Goal: Task Accomplishment & Management: Manage account settings

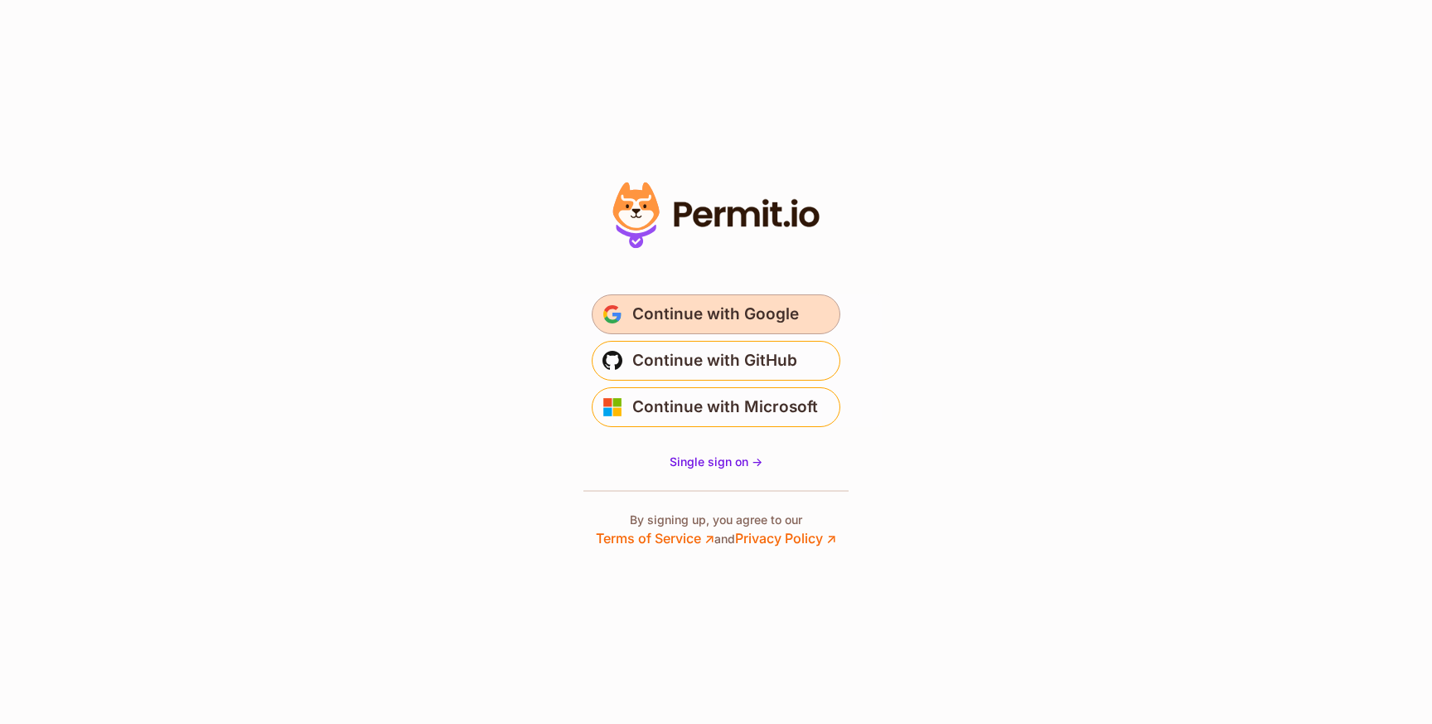
click at [715, 317] on span "Continue with Google" at bounding box center [716, 314] width 167 height 27
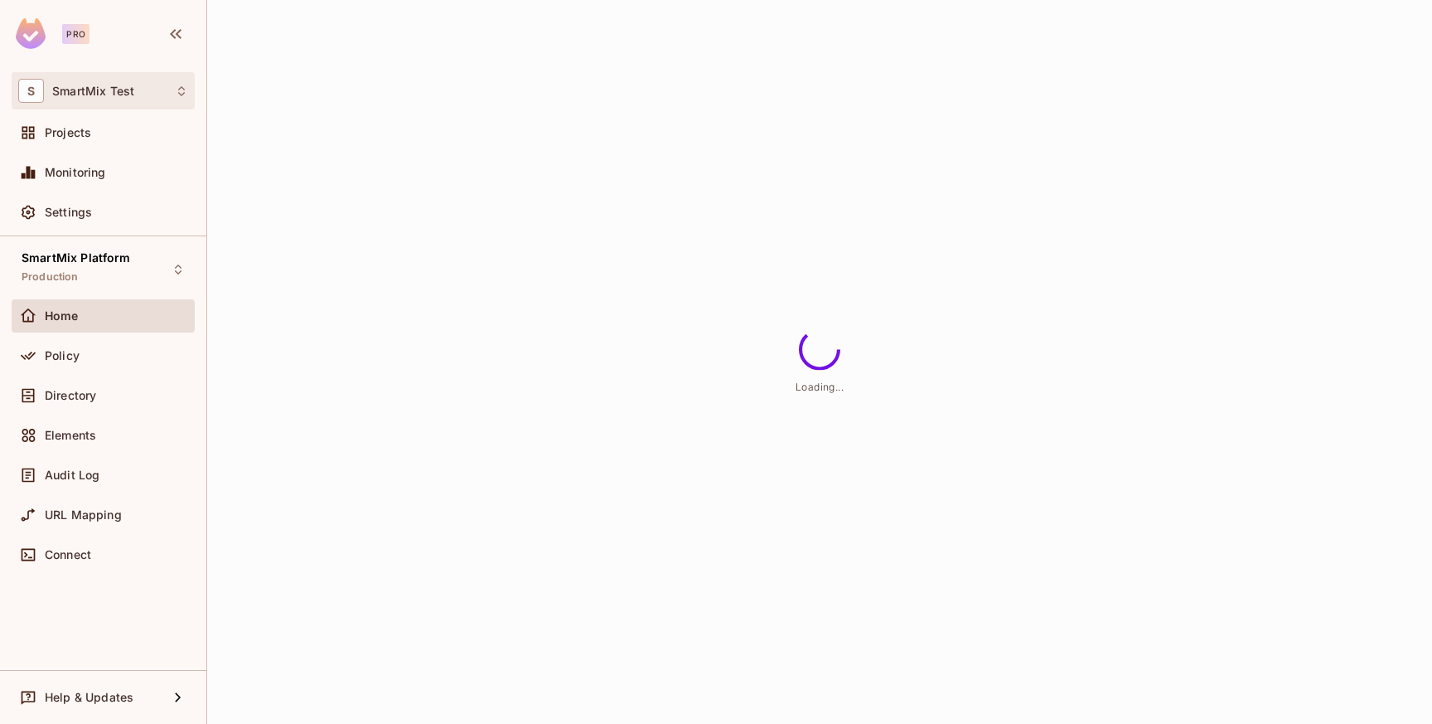
click at [176, 101] on div "S SmartMix Test" at bounding box center [103, 91] width 170 height 24
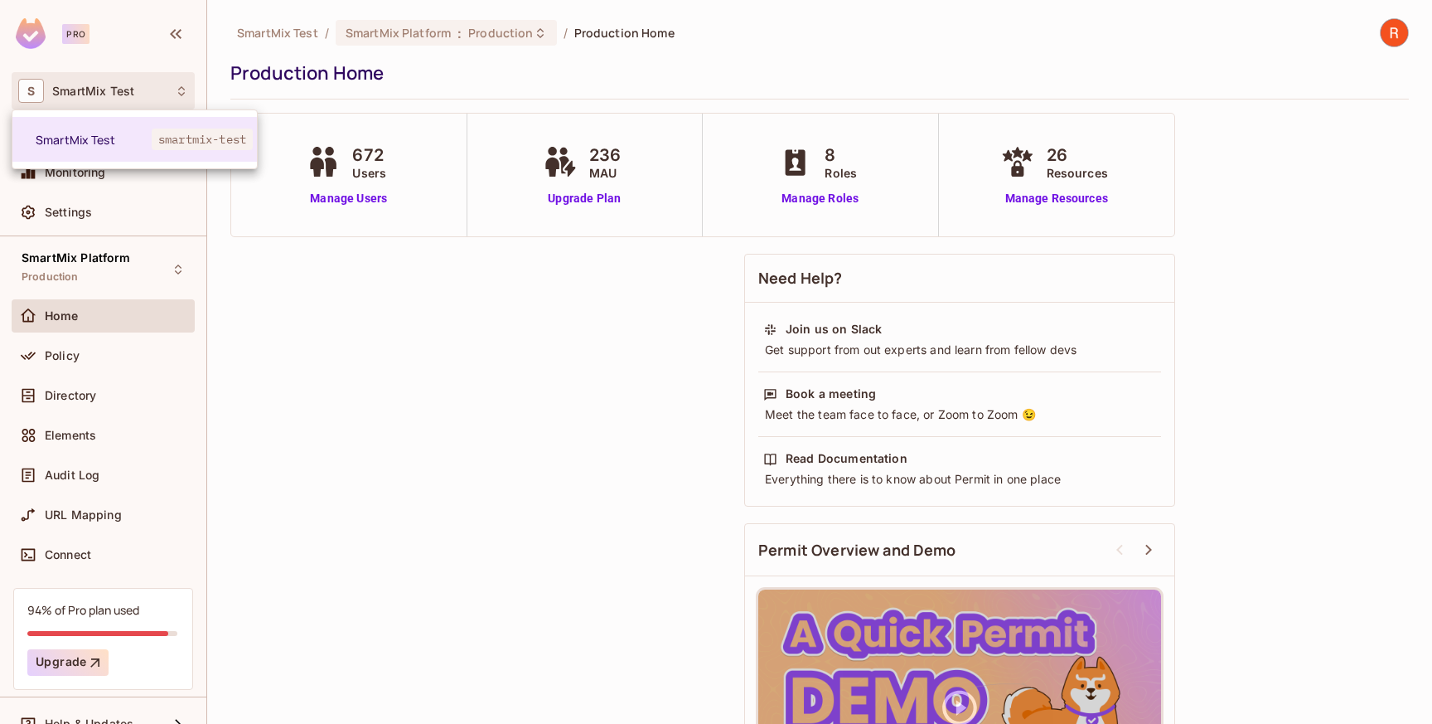
click at [399, 86] on div at bounding box center [716, 362] width 1432 height 724
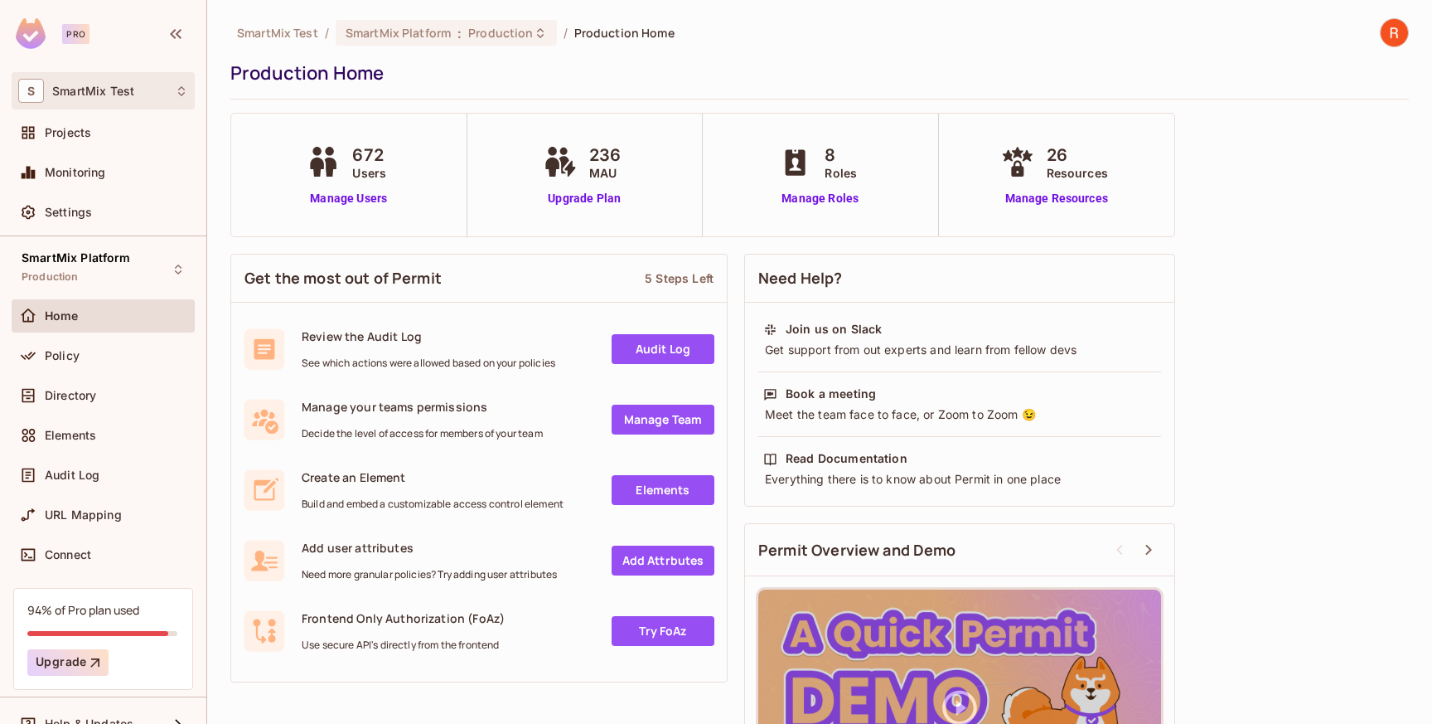
click at [180, 91] on icon at bounding box center [181, 91] width 13 height 13
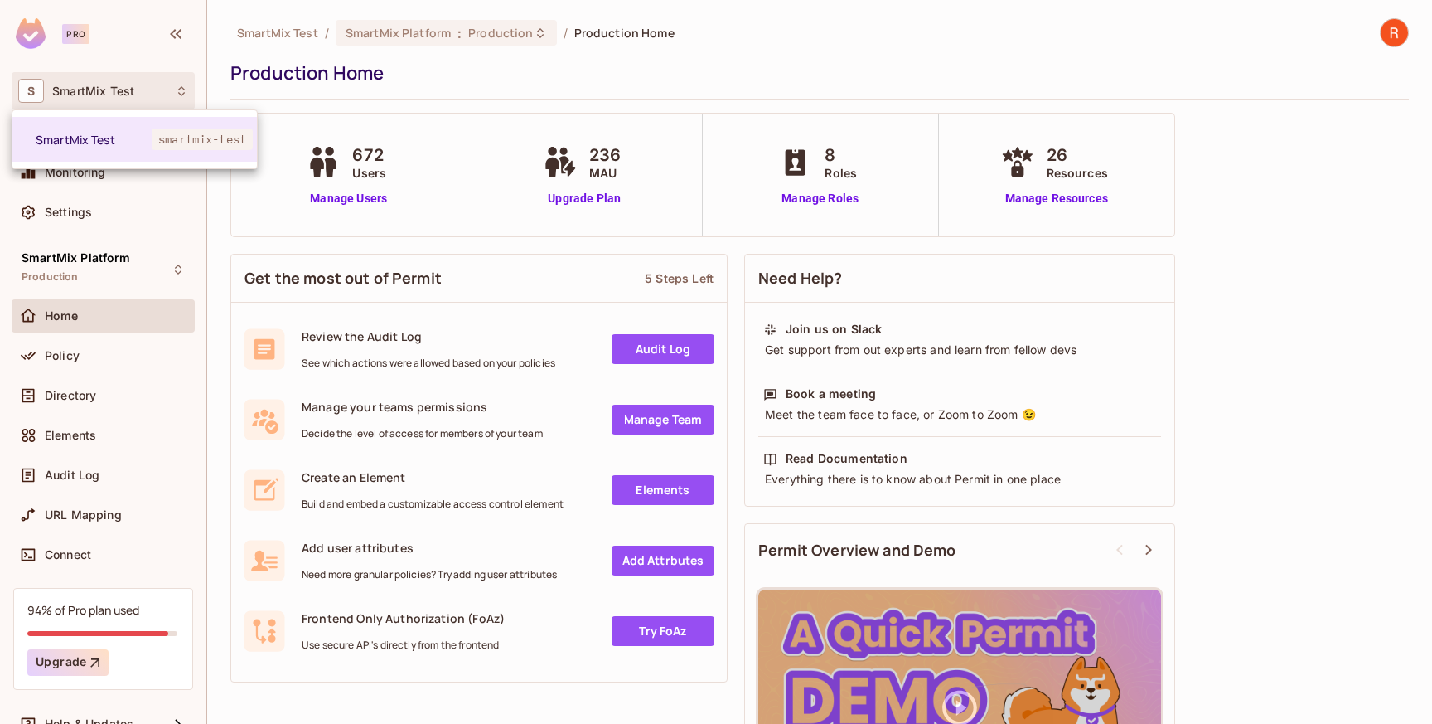
click at [582, 52] on div at bounding box center [716, 362] width 1432 height 724
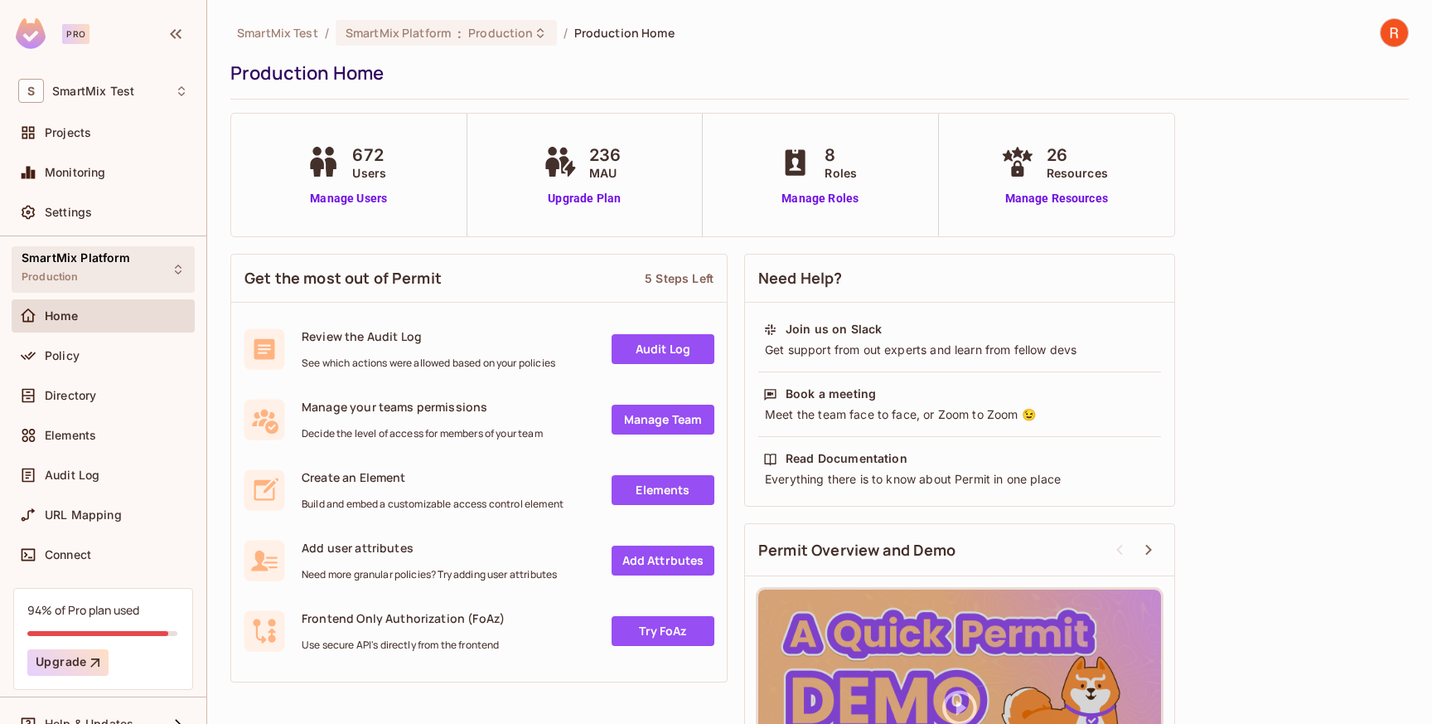
click at [183, 262] on div "SmartMix Platform Production" at bounding box center [103, 269] width 183 height 46
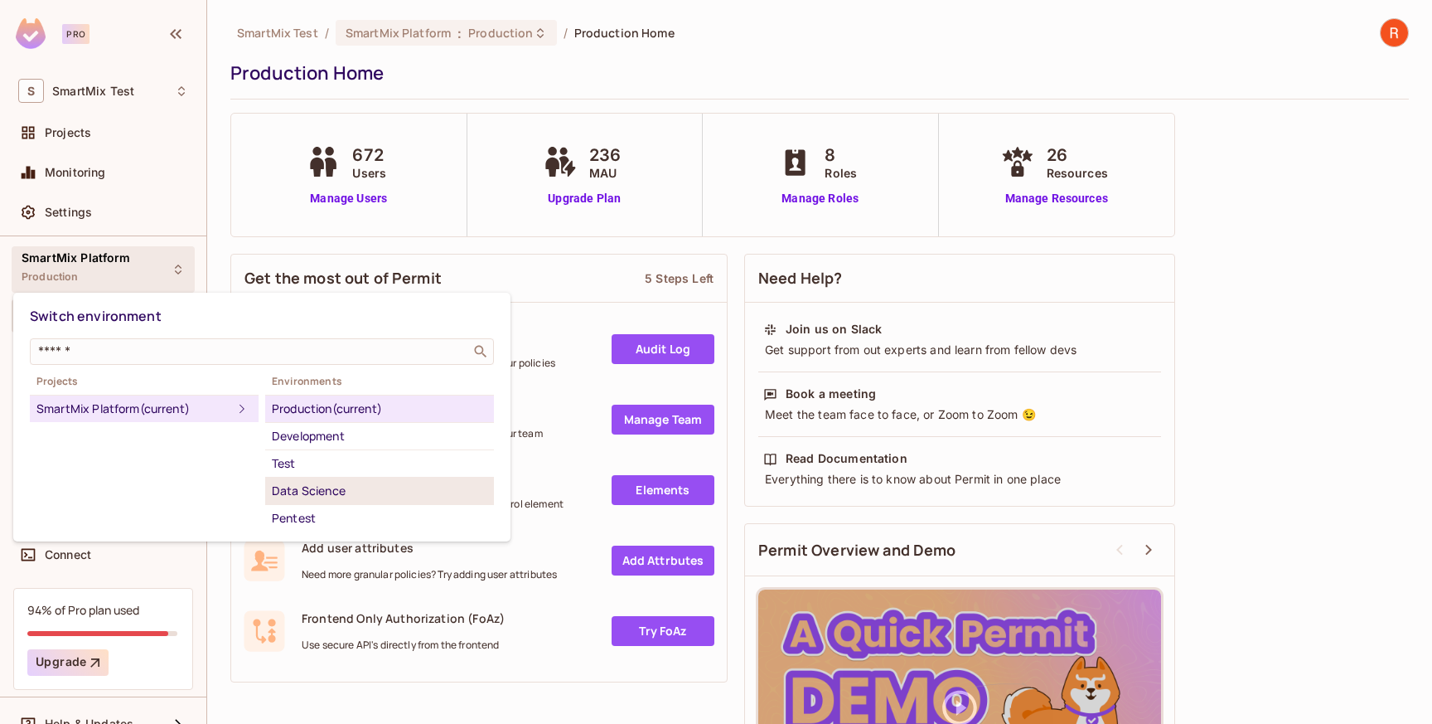
click at [319, 492] on div "Data Science" at bounding box center [380, 491] width 216 height 20
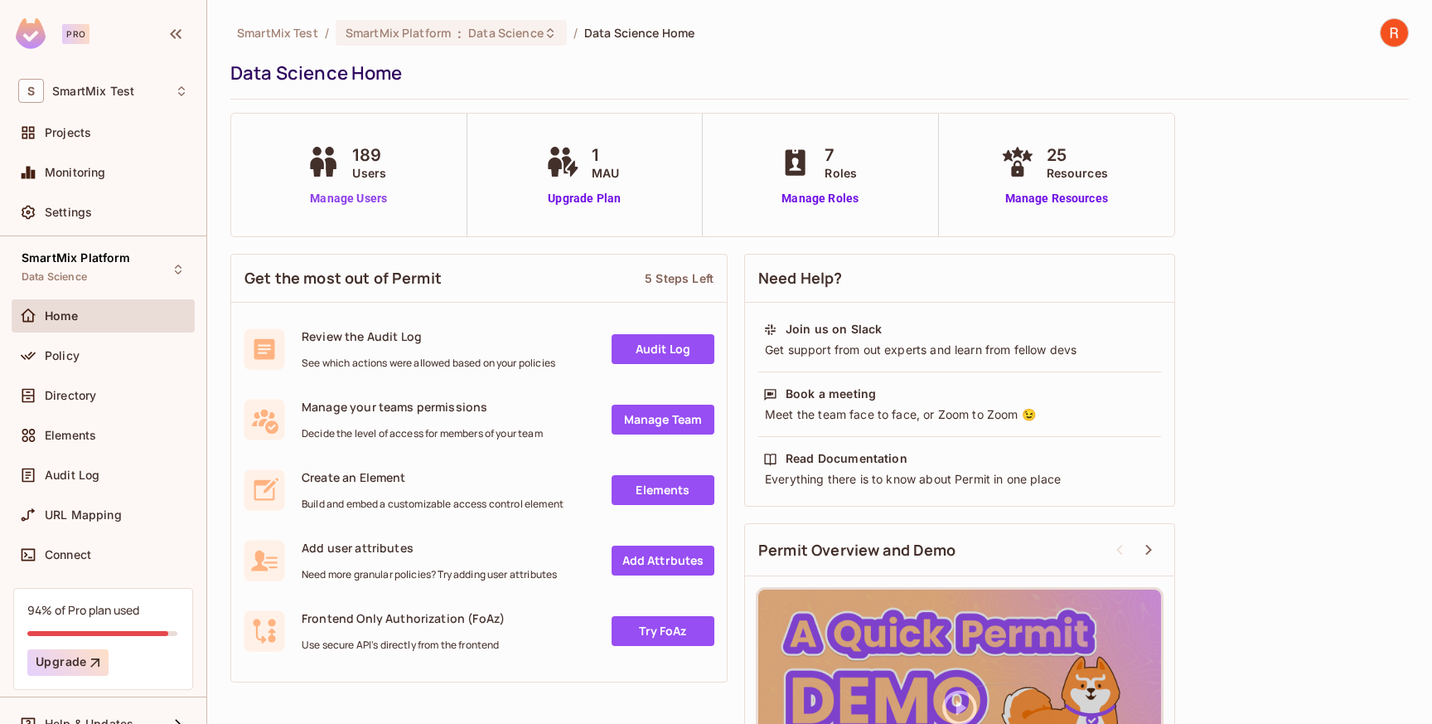
click at [375, 196] on link "Manage Users" at bounding box center [349, 198] width 92 height 17
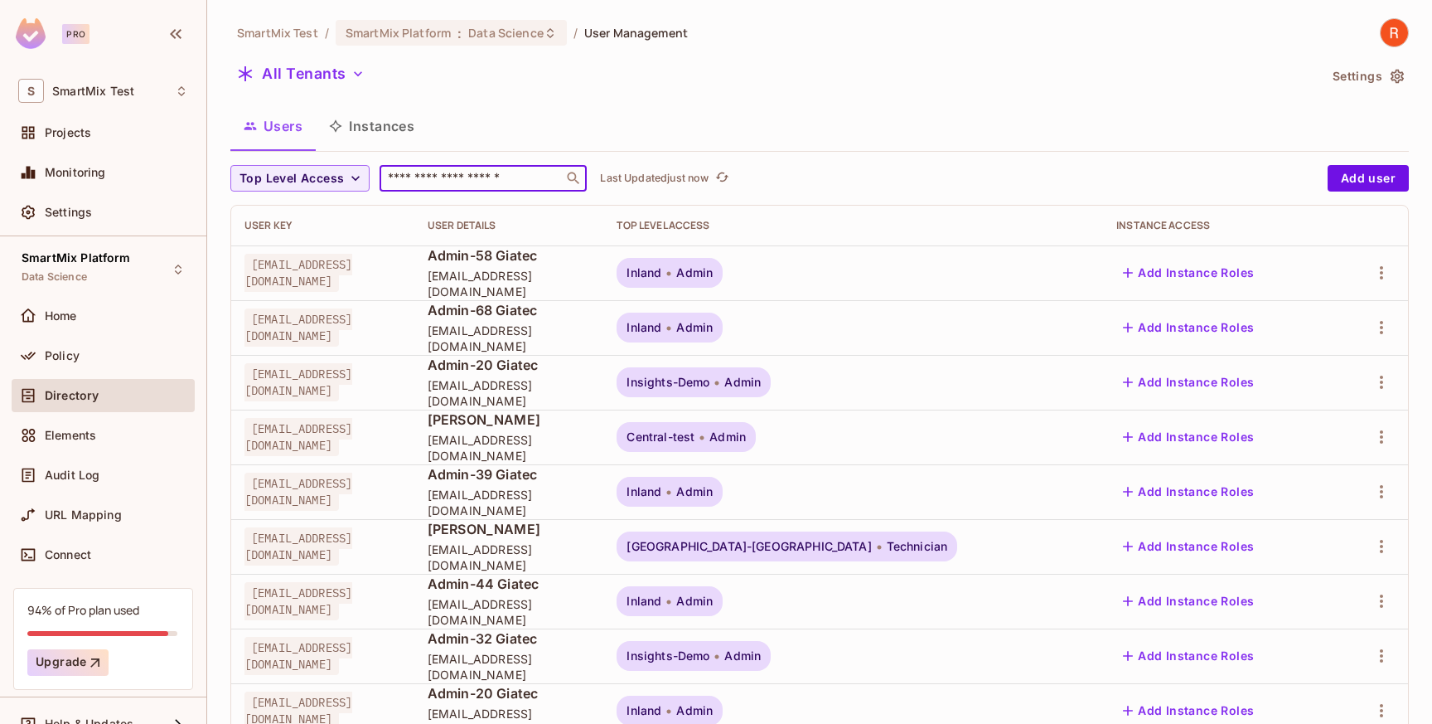
click at [422, 179] on input "text" at bounding box center [472, 178] width 174 height 17
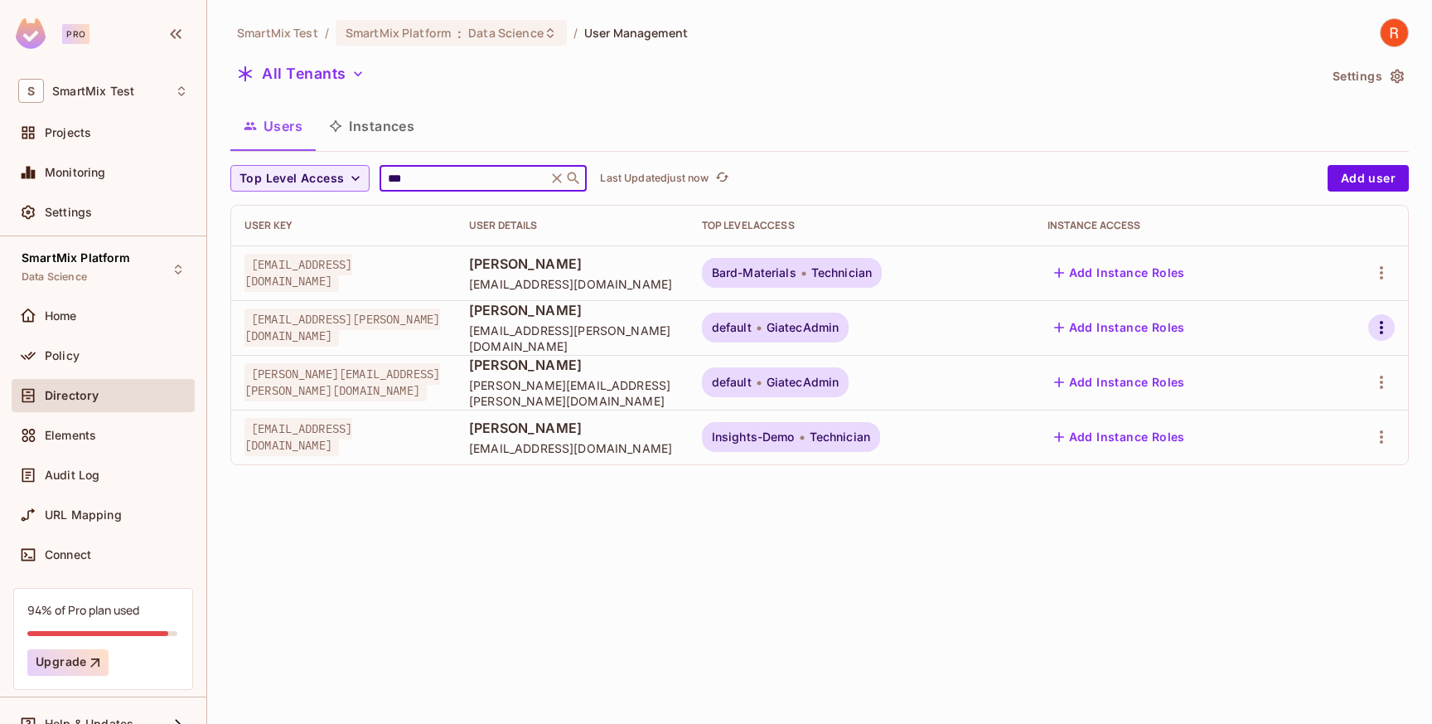
type input "***"
click at [1383, 327] on icon "button" at bounding box center [1381, 327] width 3 height 13
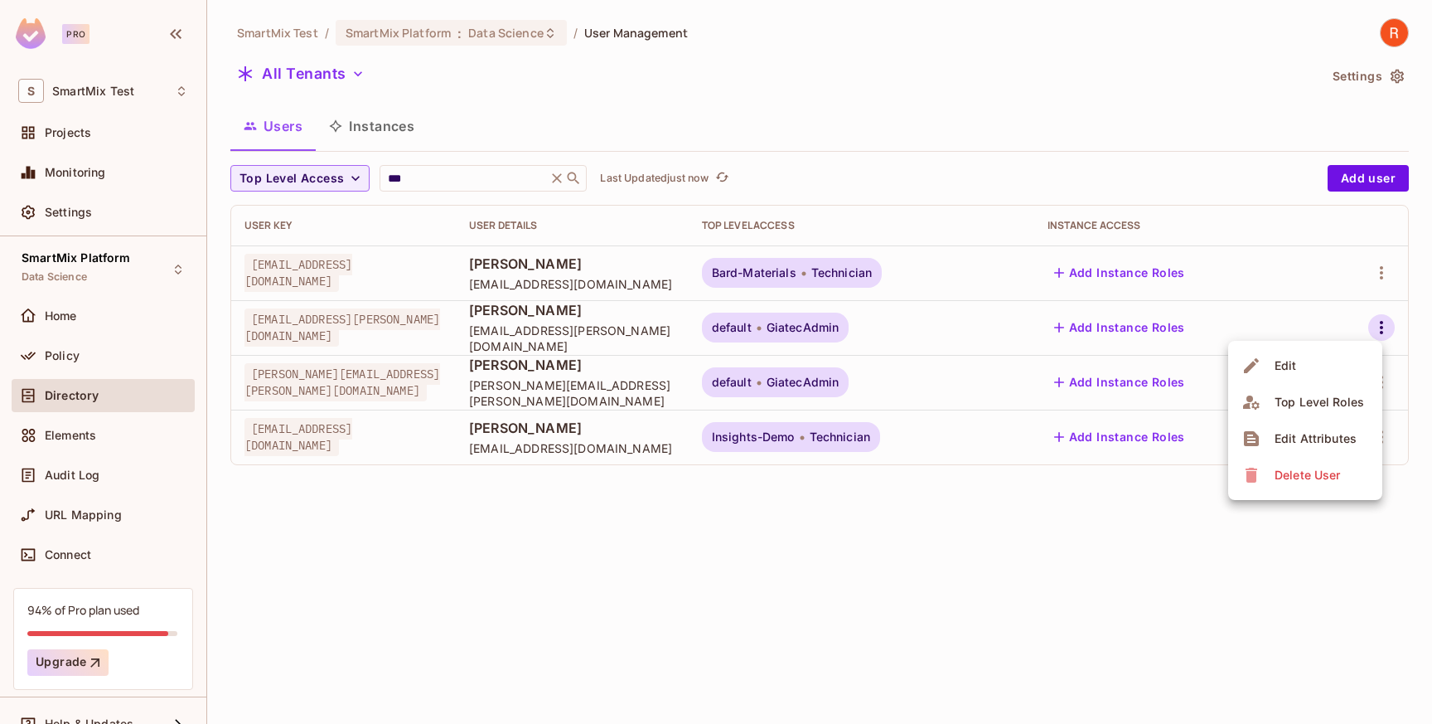
click at [1059, 533] on div at bounding box center [716, 362] width 1432 height 724
click at [344, 329] on span "[EMAIL_ADDRESS][PERSON_NAME][DOMAIN_NAME]" at bounding box center [343, 327] width 196 height 38
click at [840, 325] on span "GiatecAdmin" at bounding box center [803, 327] width 73 height 13
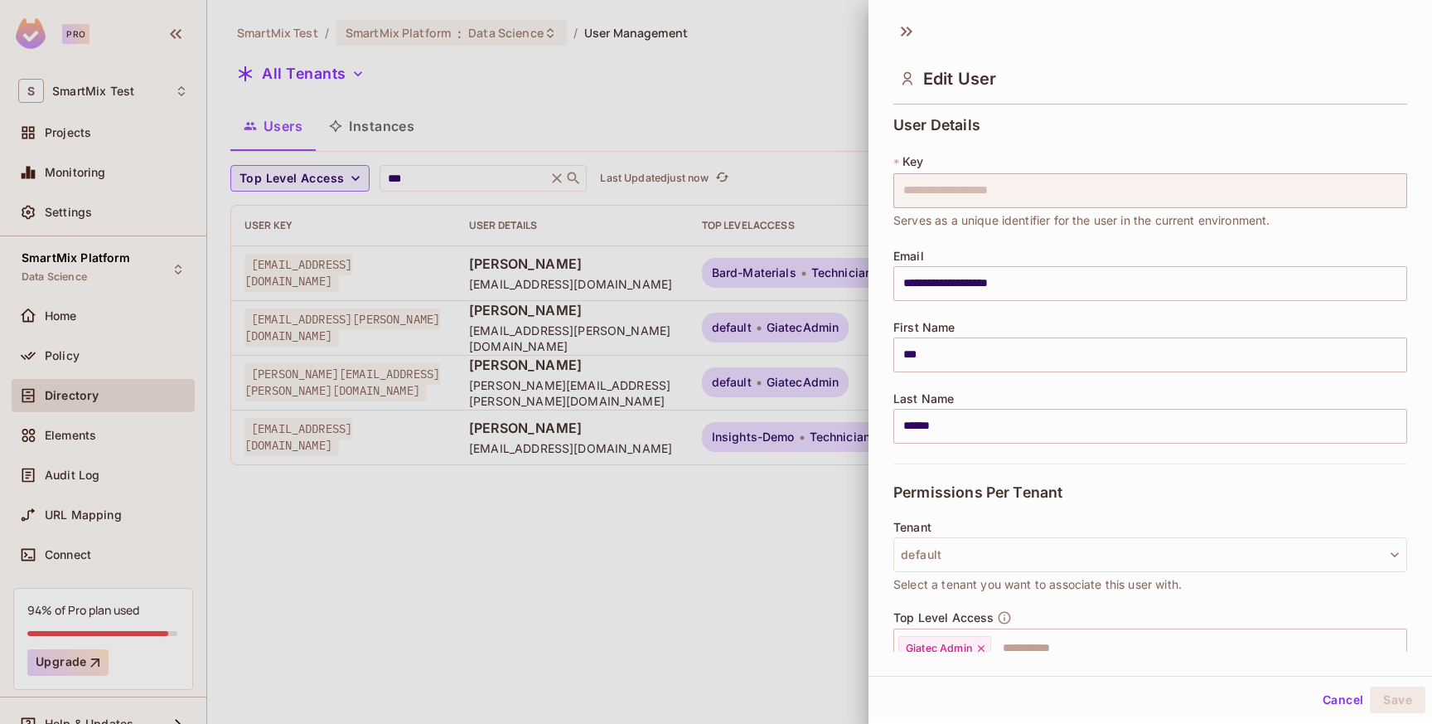
click at [893, 690] on div "Cancel Save" at bounding box center [1151, 700] width 564 height 40
click at [753, 628] on div at bounding box center [716, 362] width 1432 height 724
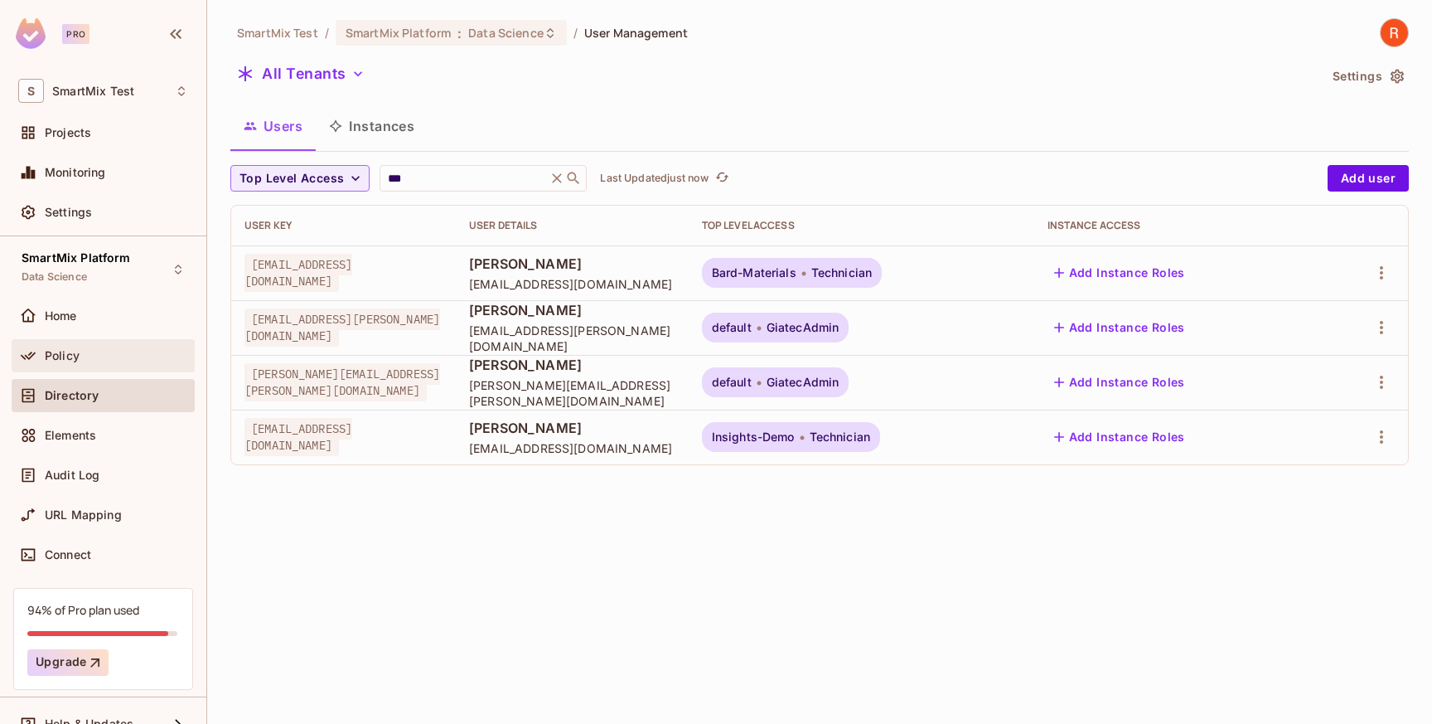
click at [71, 355] on span "Policy" at bounding box center [62, 355] width 35 height 13
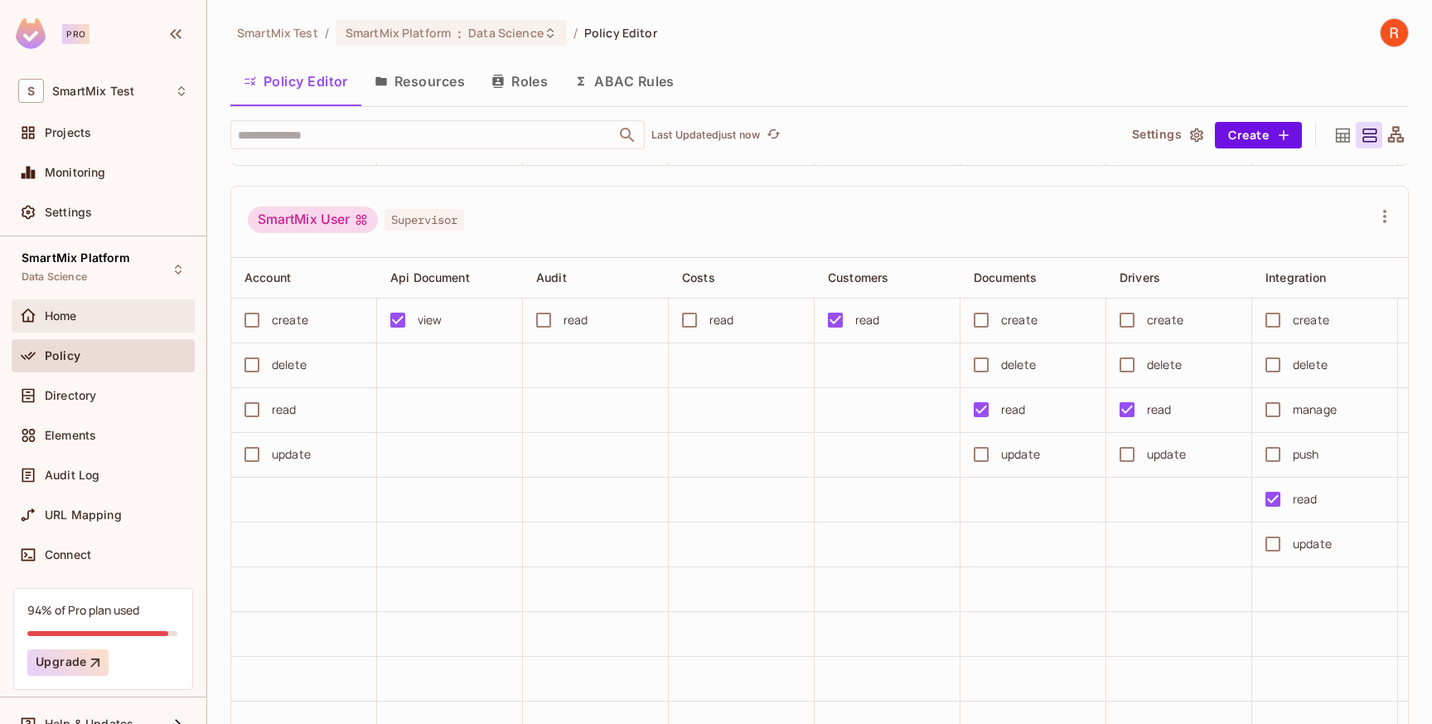
click at [90, 313] on div "Home" at bounding box center [116, 315] width 143 height 13
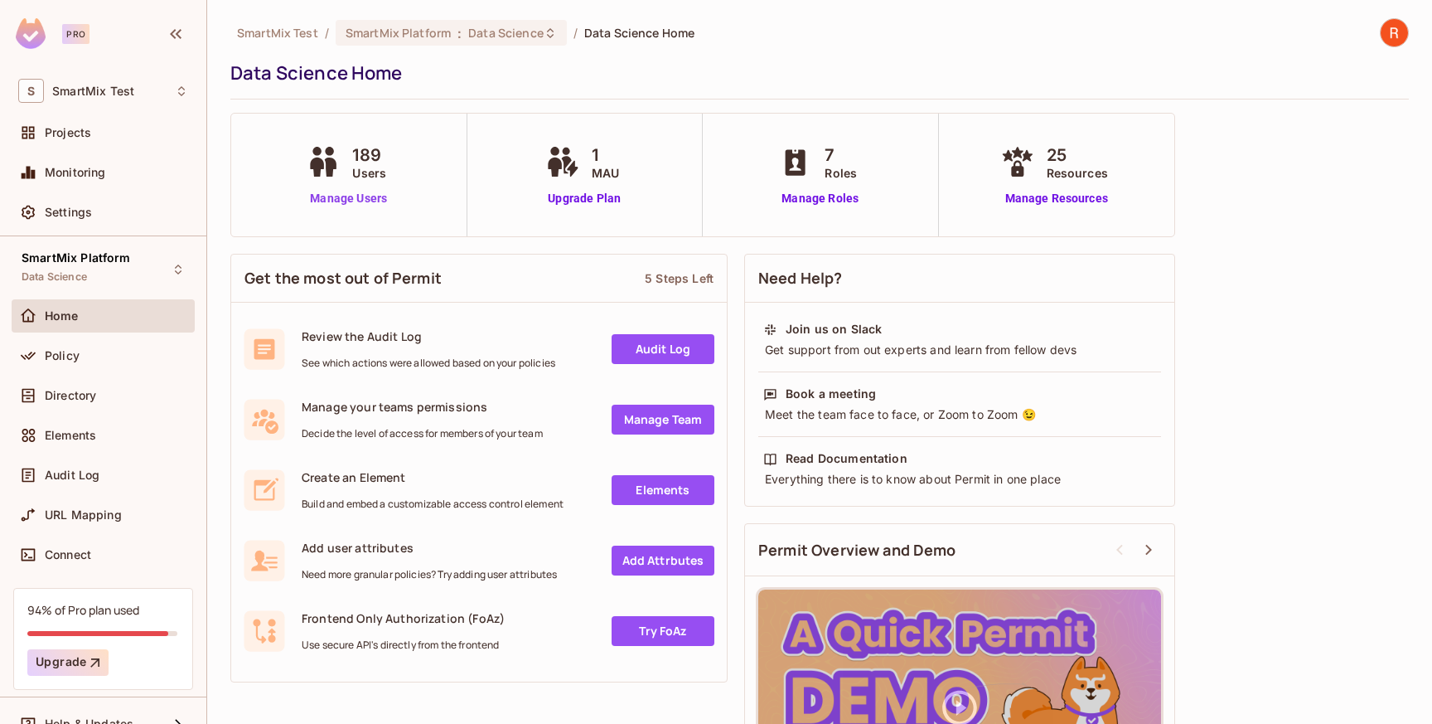
click at [336, 200] on link "Manage Users" at bounding box center [349, 198] width 92 height 17
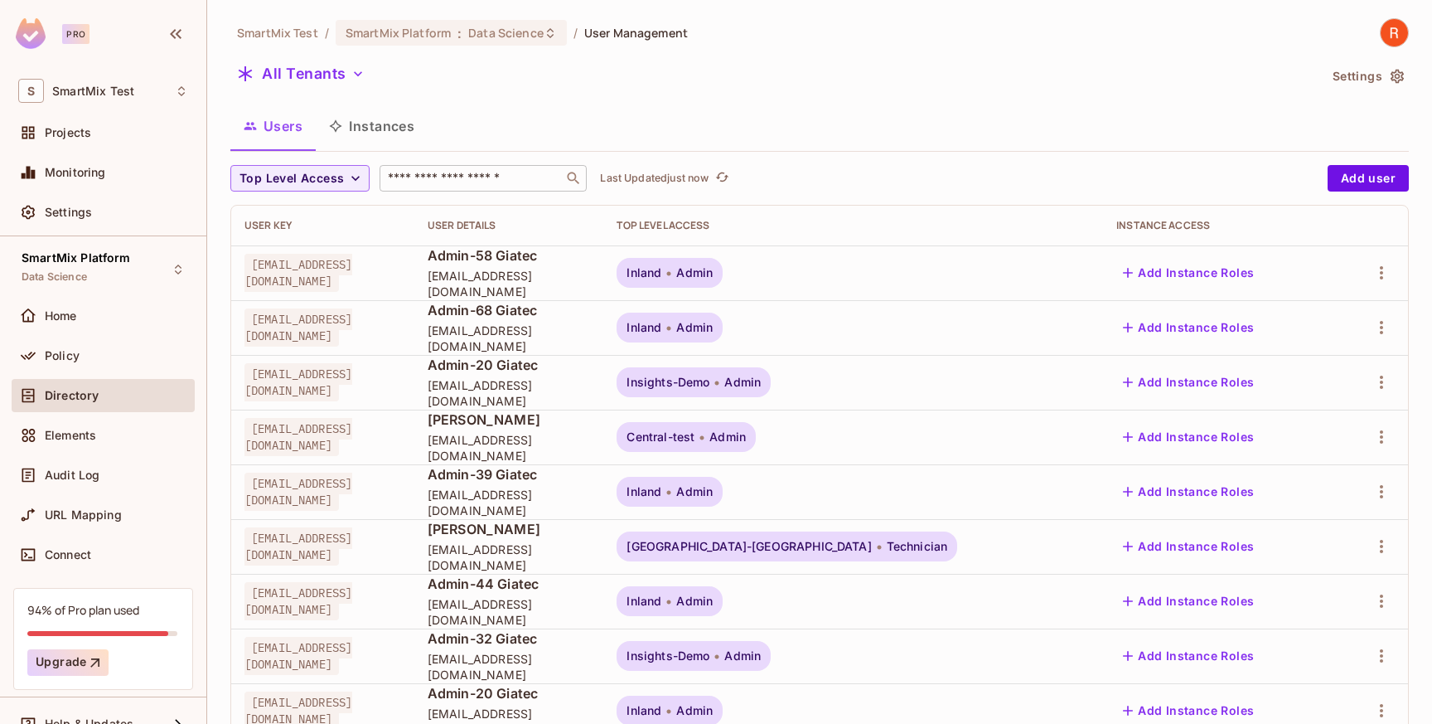
click at [427, 183] on input "text" at bounding box center [472, 178] width 174 height 17
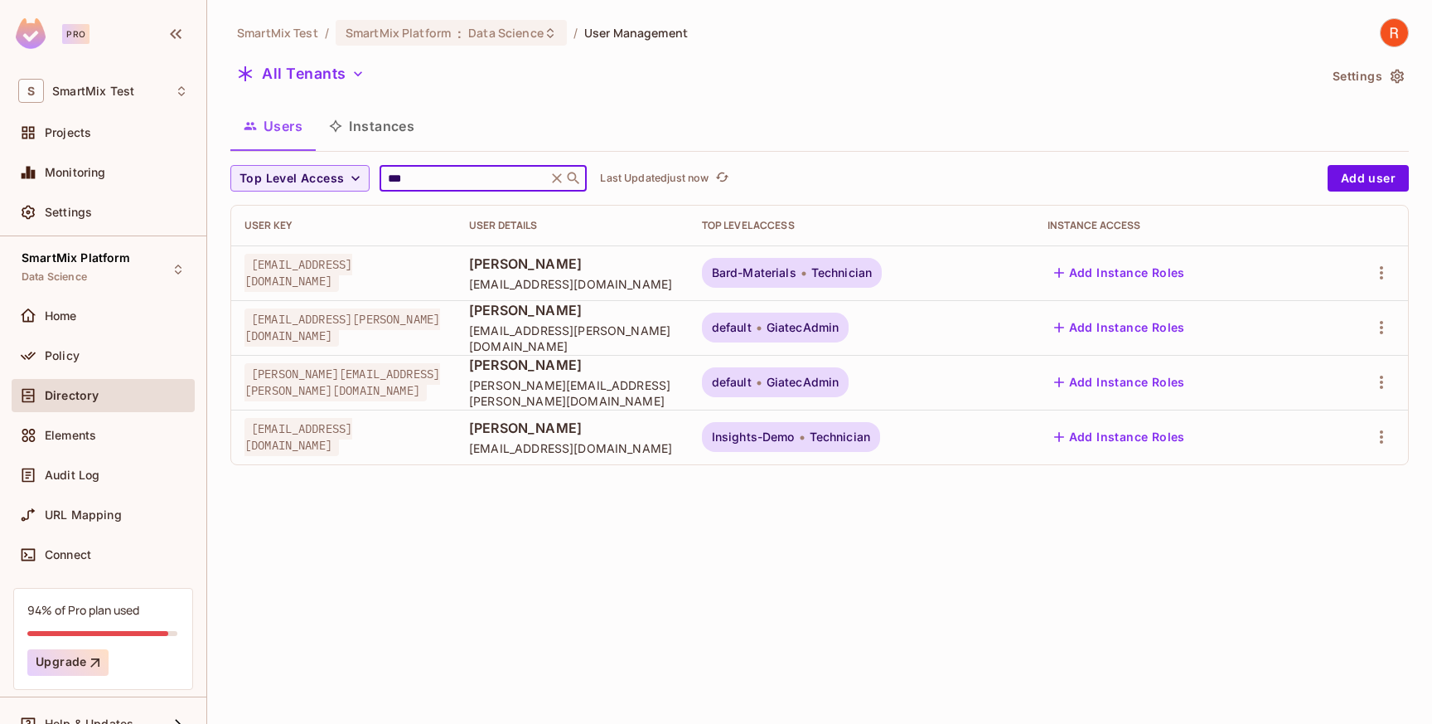
type input "***"
click at [620, 533] on div "SmartMix Test / SmartMix Platform : Data Science / User Management All Tenants …" at bounding box center [819, 362] width 1225 height 724
